Goal: Task Accomplishment & Management: Use online tool/utility

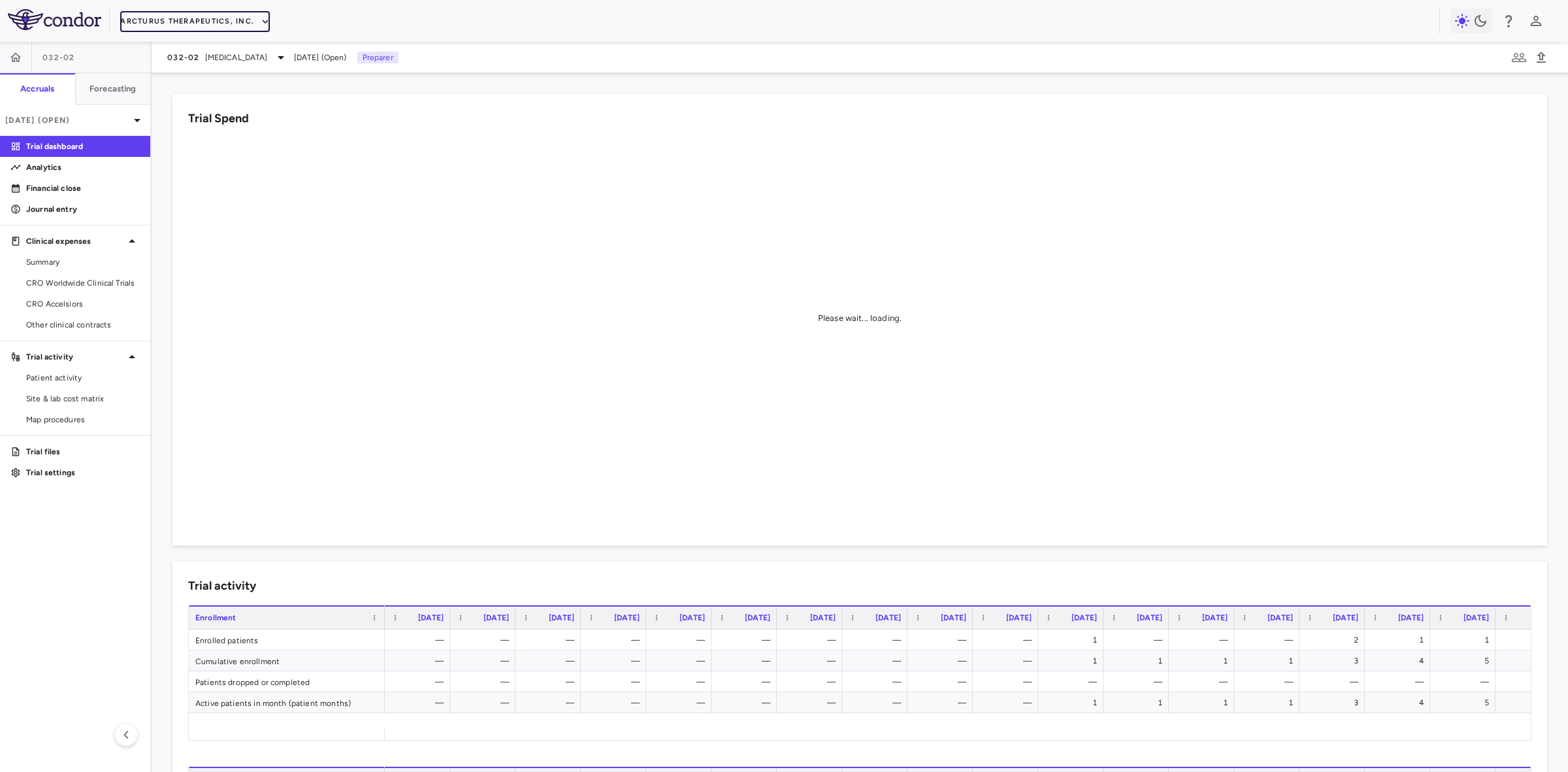
click at [216, 21] on button "Arcturus Therapeutics, Inc." at bounding box center [195, 21] width 149 height 21
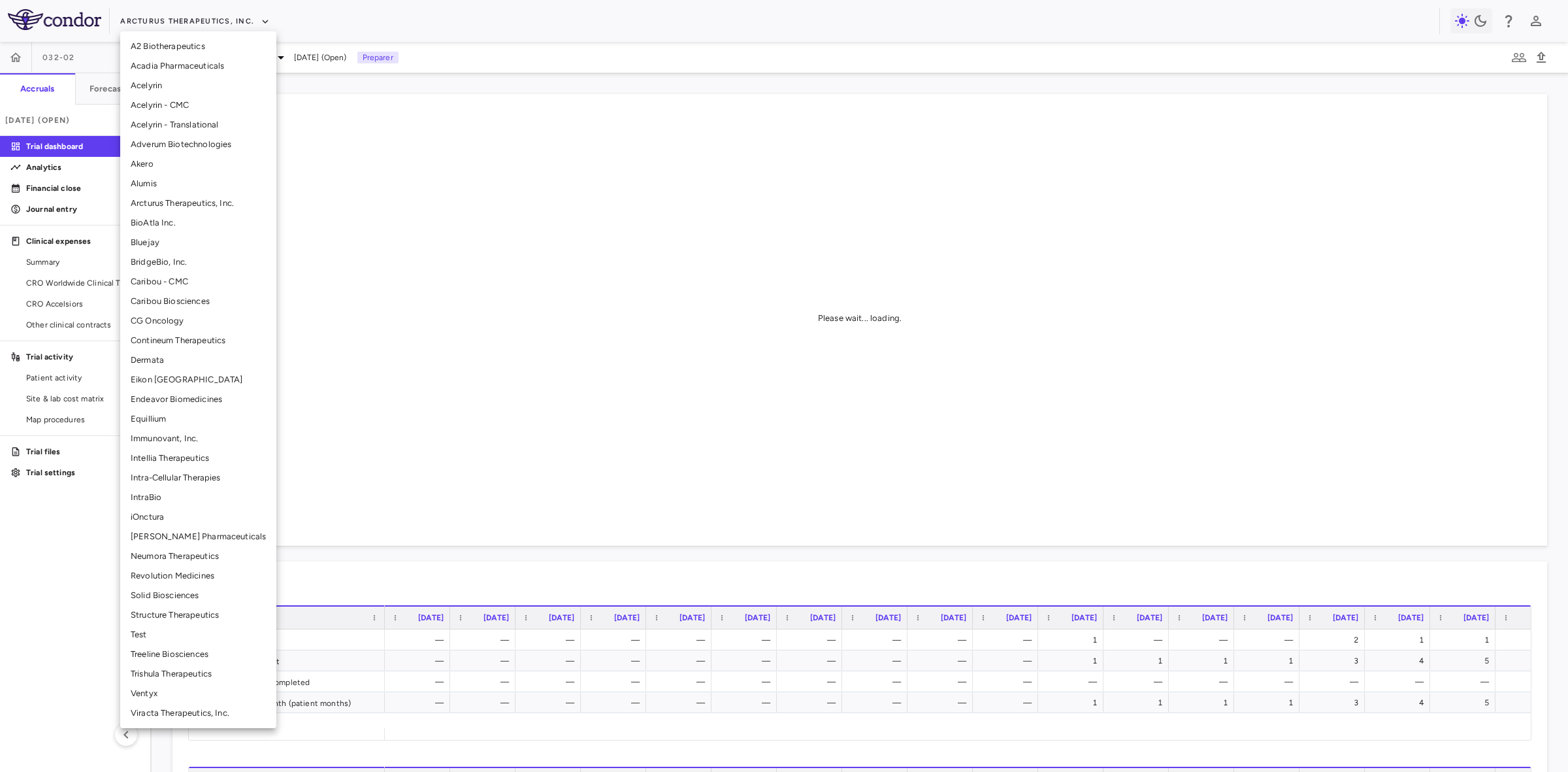
click at [157, 180] on li "Alumis" at bounding box center [198, 183] width 157 height 20
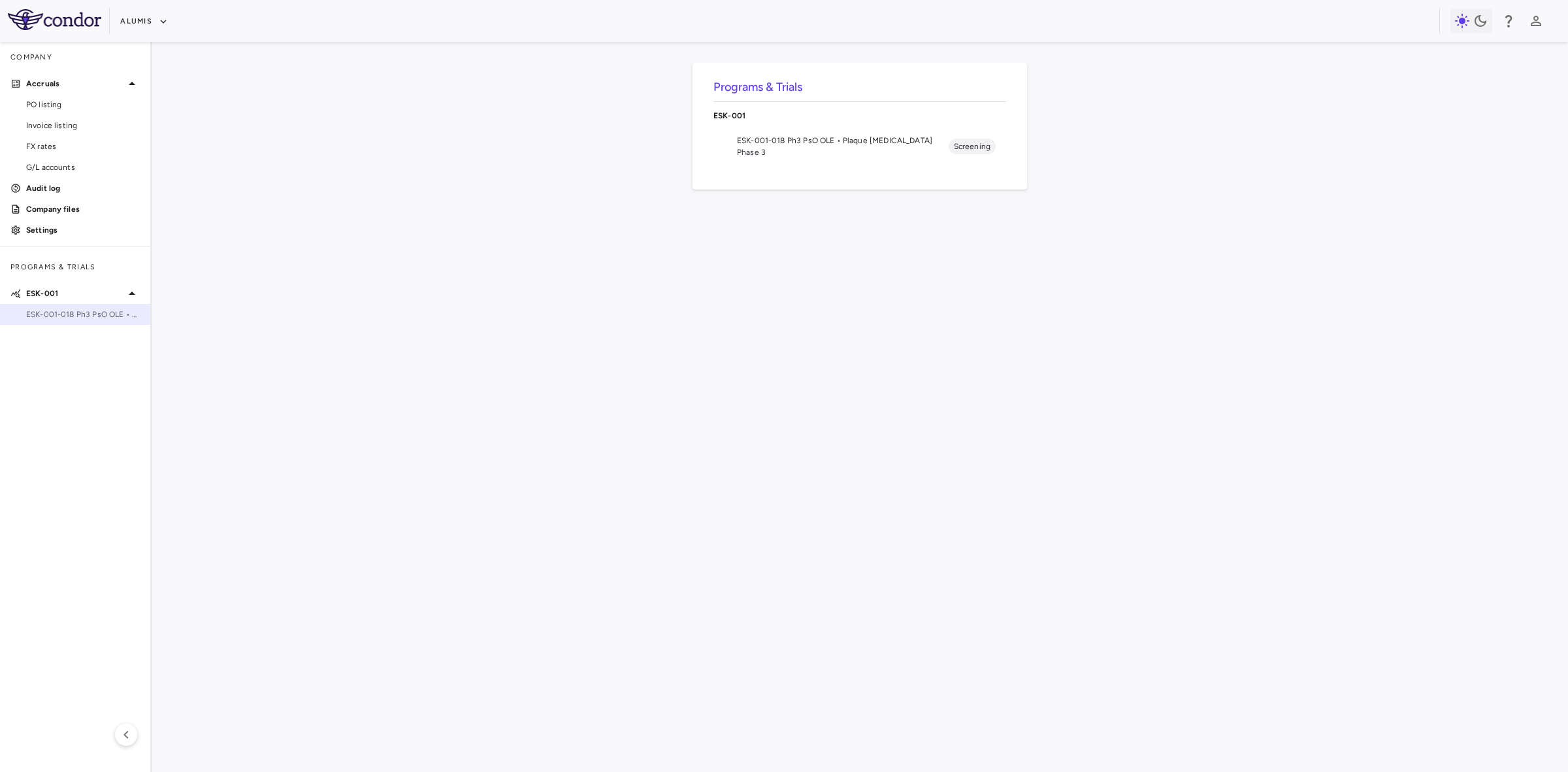
click at [53, 315] on span "ESK-001-018 Ph3 PsO OLE • Plaque [MEDICAL_DATA]" at bounding box center [83, 314] width 114 height 12
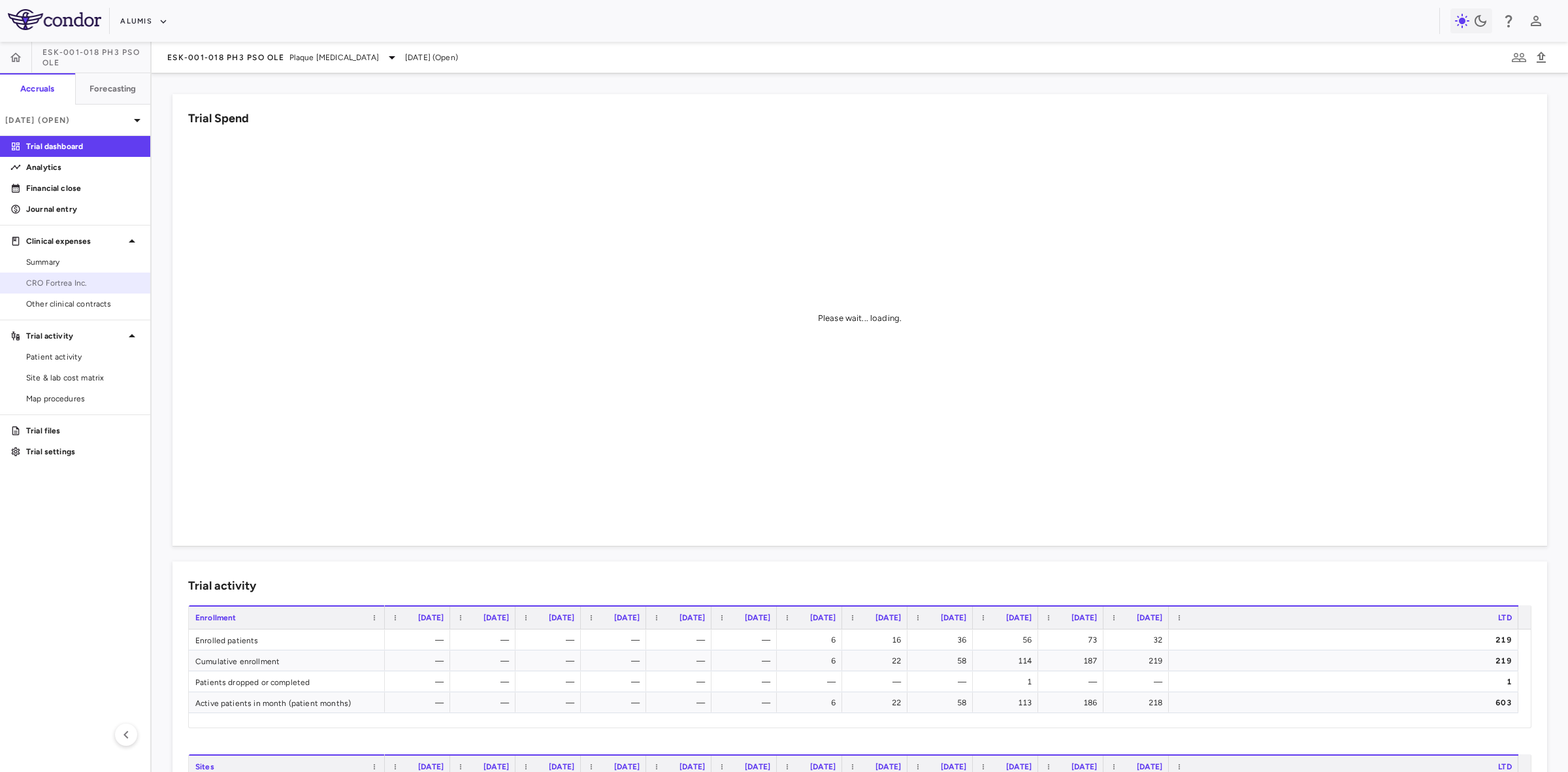
click at [66, 284] on span "CRO Fortrea Inc." at bounding box center [83, 283] width 114 height 12
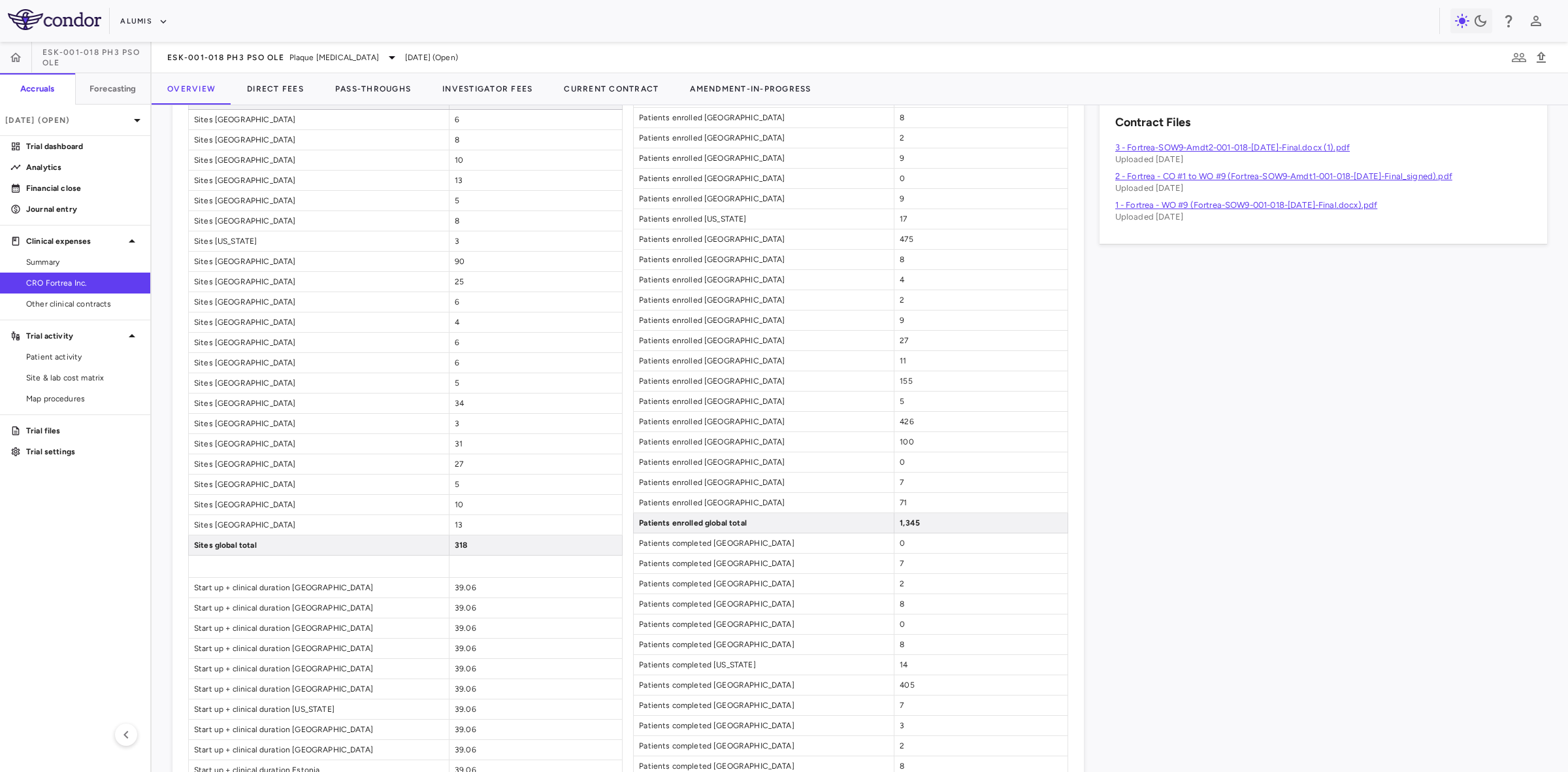
scroll to position [735, 0]
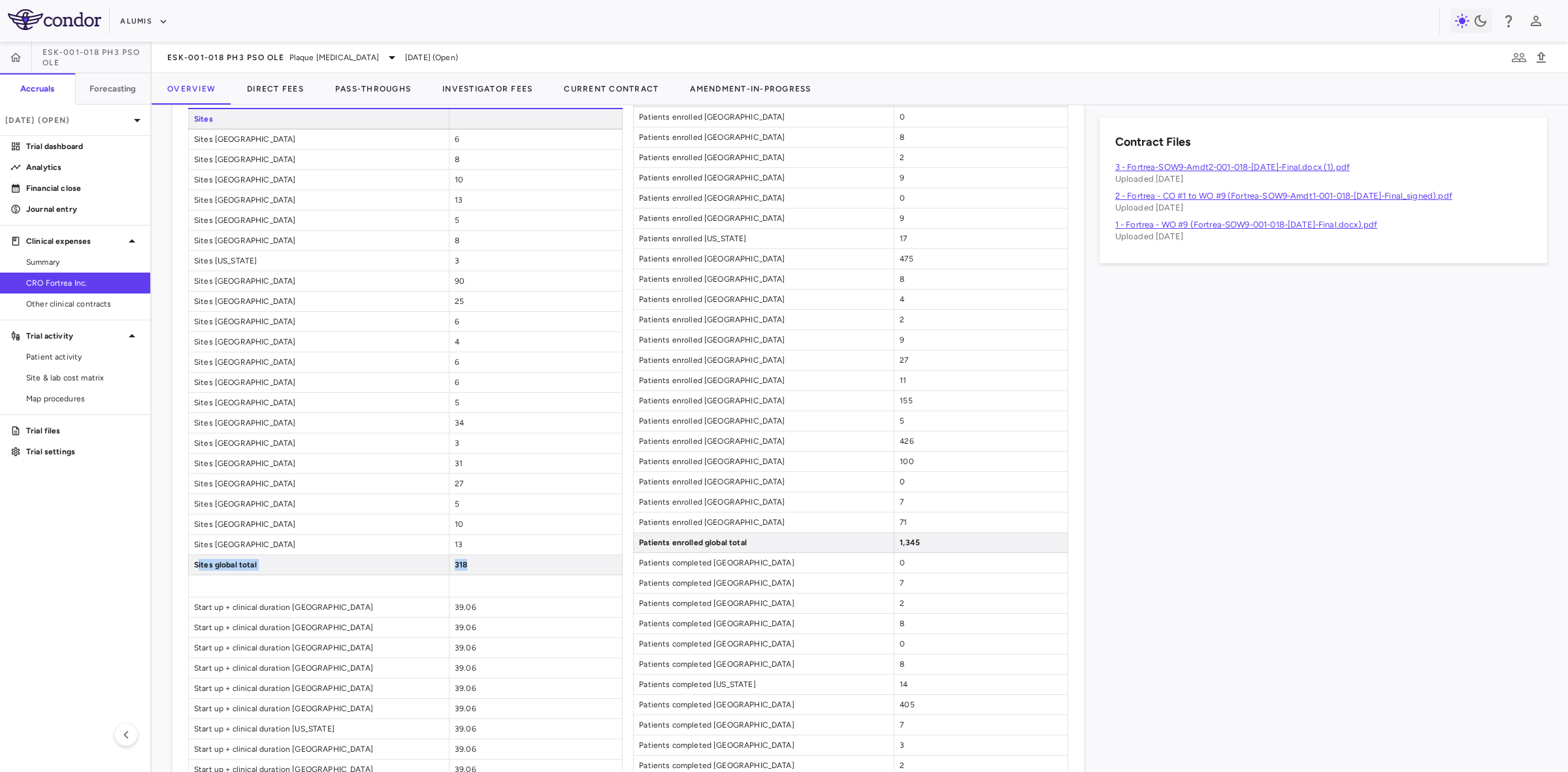
drag, startPoint x: 473, startPoint y: 573, endPoint x: 197, endPoint y: 575, distance: 276.0
click at [197, 575] on div "Sites global total 318" at bounding box center [405, 565] width 434 height 20
click at [349, 574] on span "Sites global total" at bounding box center [319, 564] width 260 height 20
drag, startPoint x: 475, startPoint y: 569, endPoint x: 190, endPoint y: 579, distance: 285.2
click at [190, 575] on div "Sites global total 318" at bounding box center [405, 565] width 434 height 20
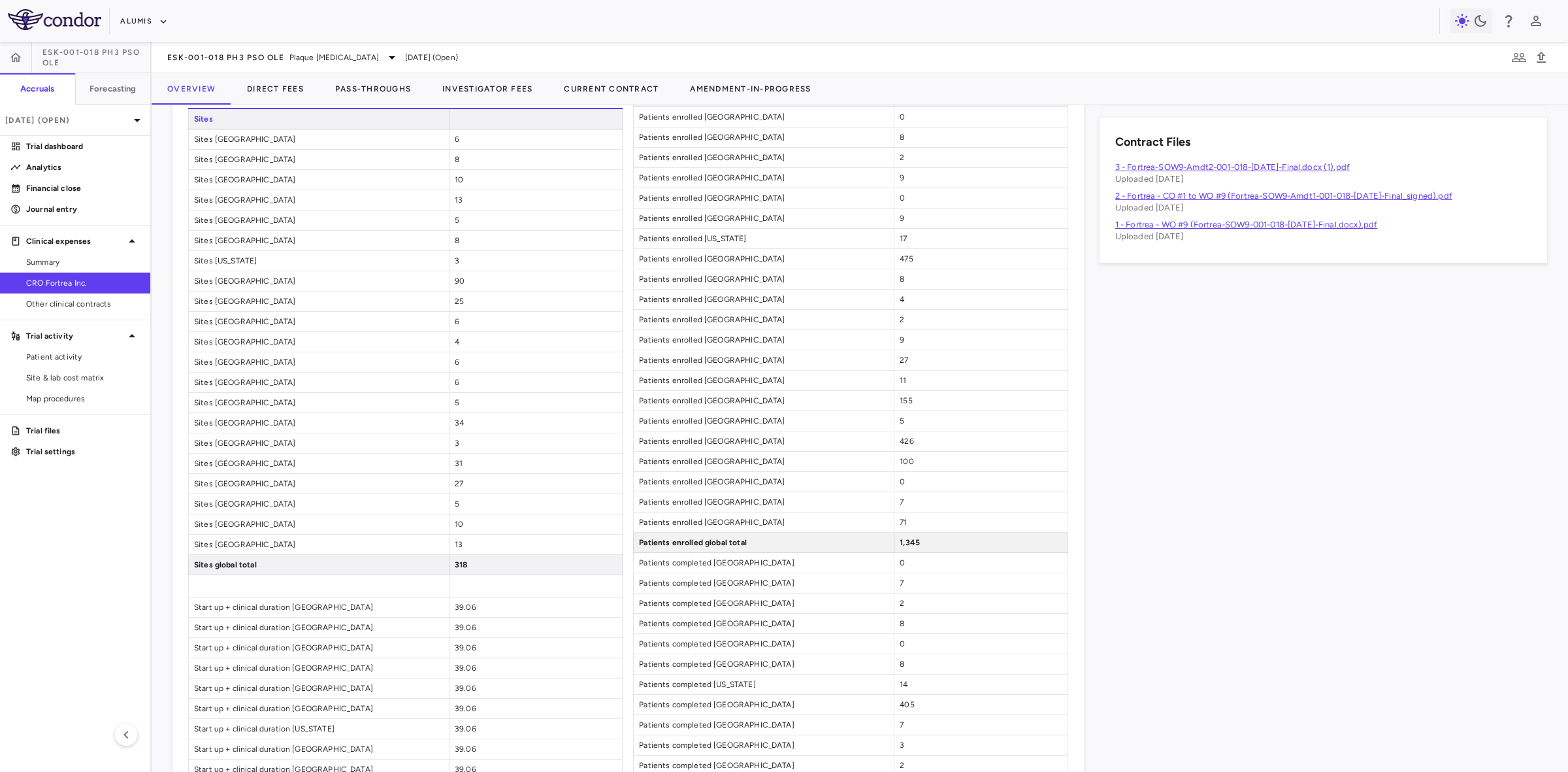
click at [403, 589] on span at bounding box center [319, 585] width 260 height 21
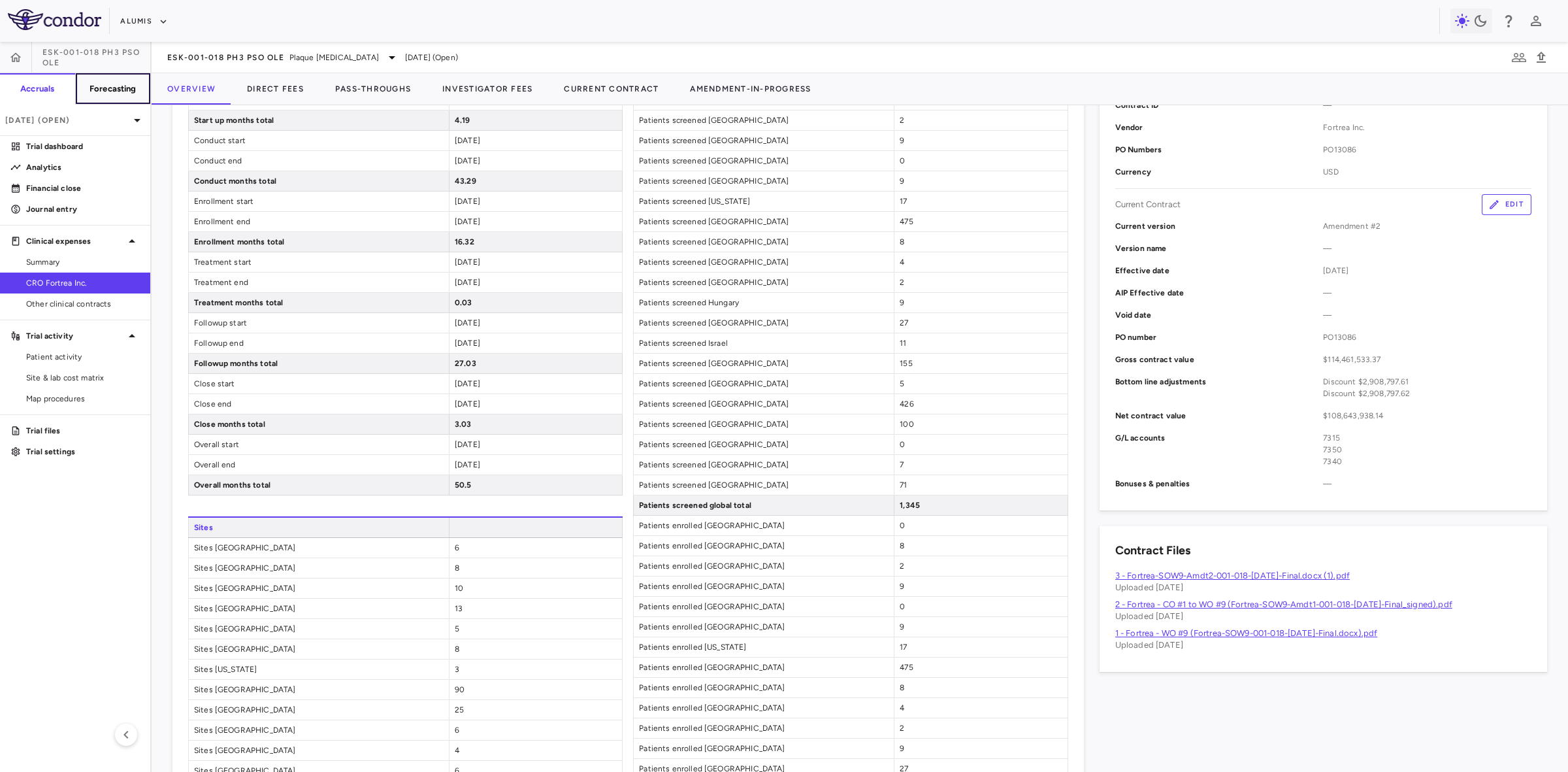
click at [108, 83] on h6 "Forecasting" at bounding box center [113, 88] width 47 height 12
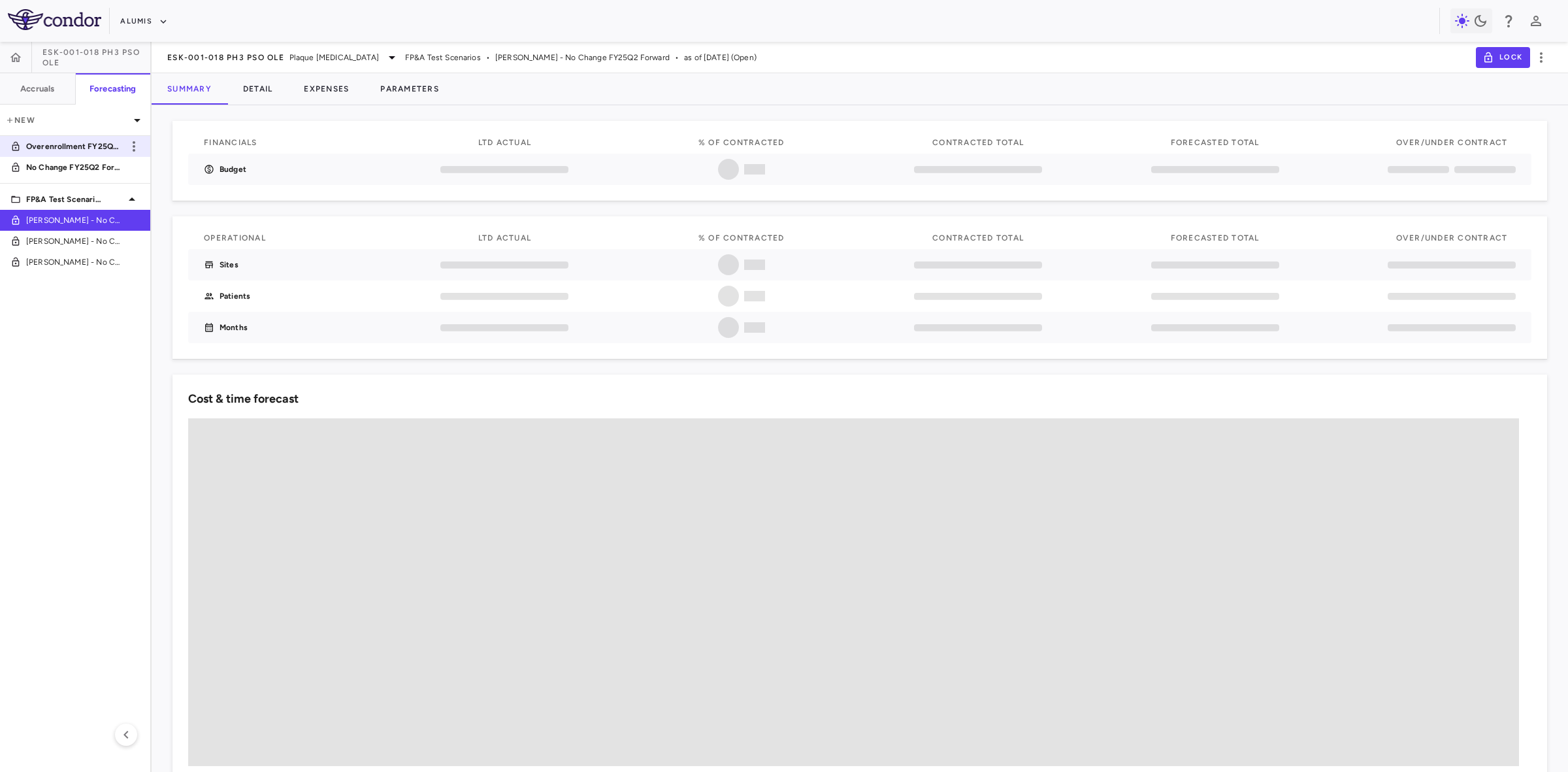
click at [100, 142] on p "Overenrollment FY25Q2 Forward" at bounding box center [74, 146] width 97 height 12
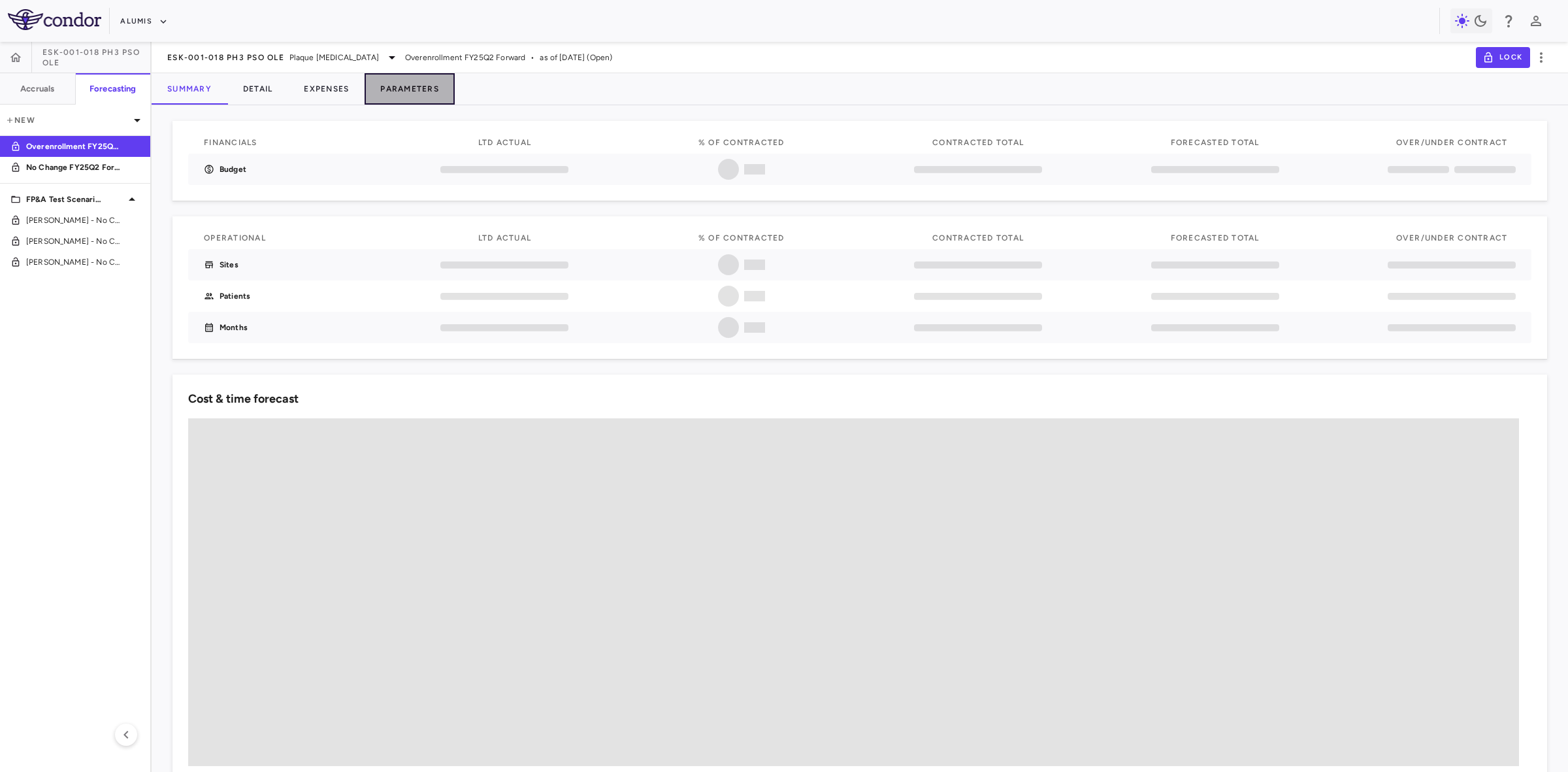
click at [405, 87] on button "Parameters" at bounding box center [409, 89] width 90 height 31
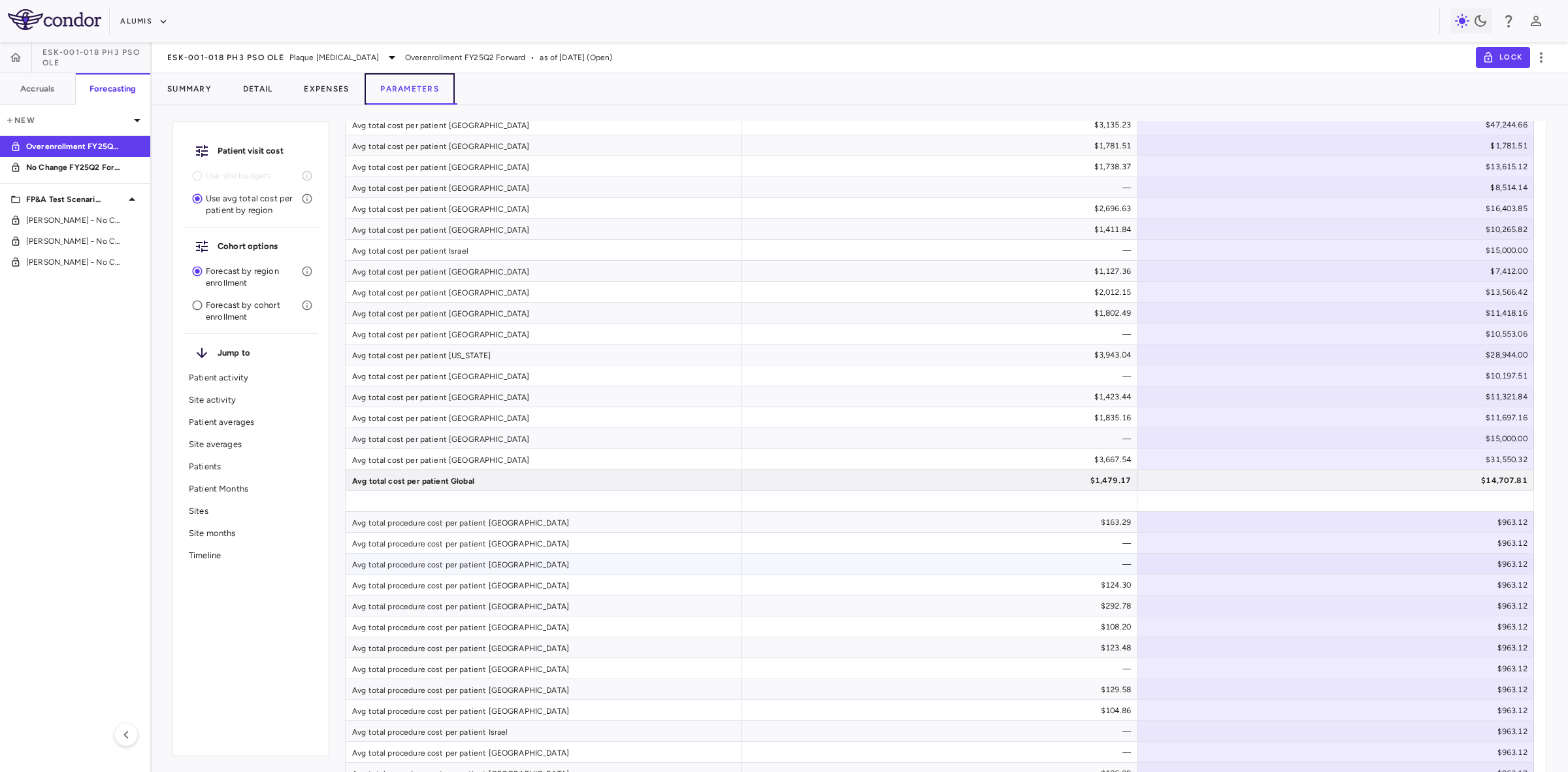
scroll to position [1307, 0]
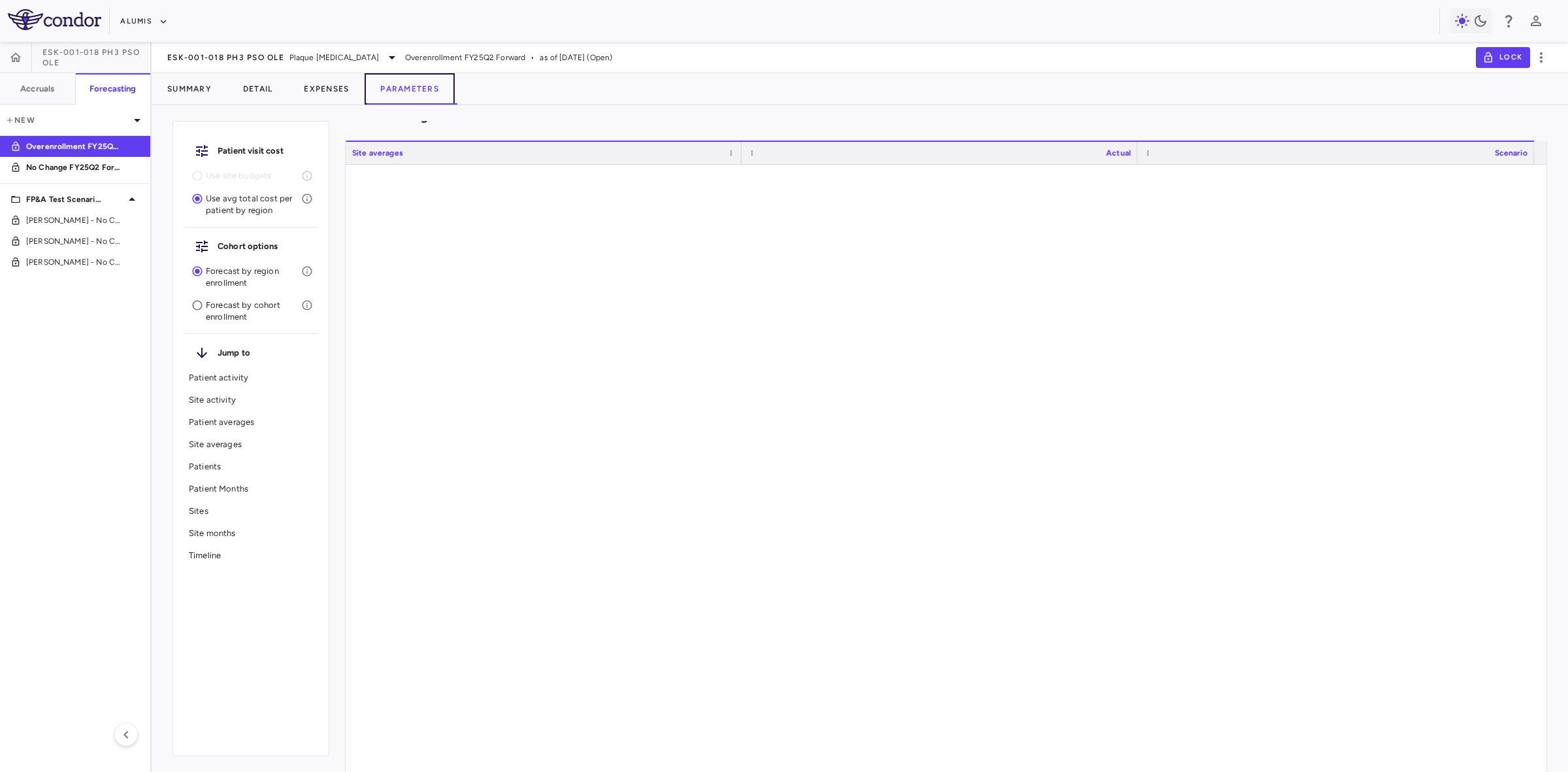
type input "********"
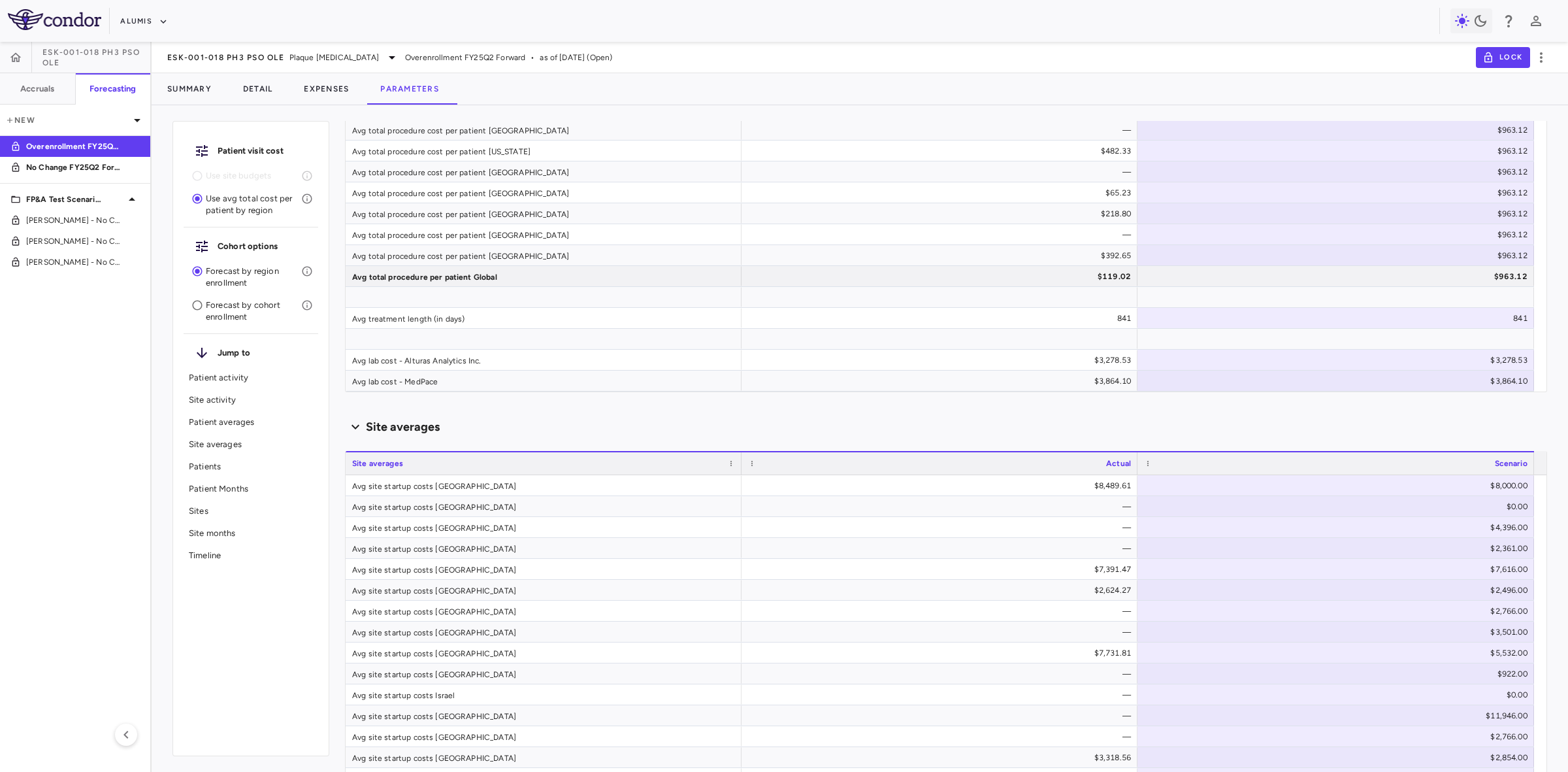
scroll to position [0, 0]
